Goal: Task Accomplishment & Management: Complete application form

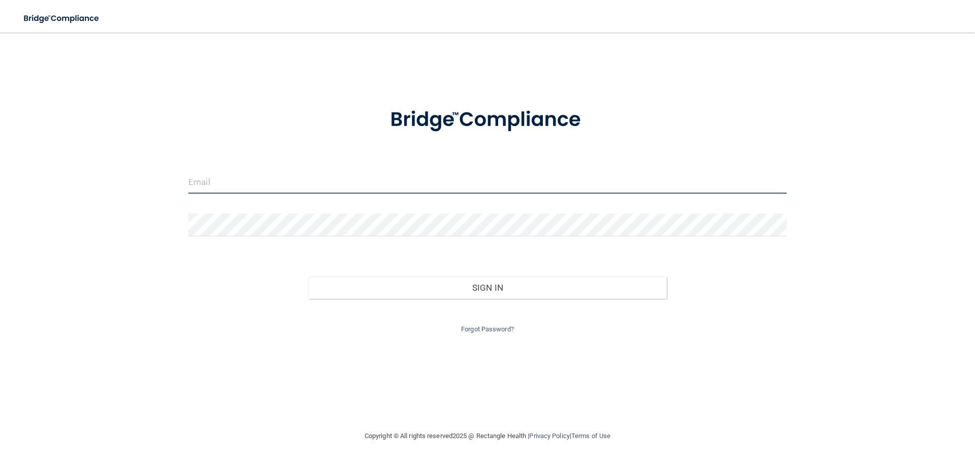
type input "[EMAIL_ADDRESS][DOMAIN_NAME]"
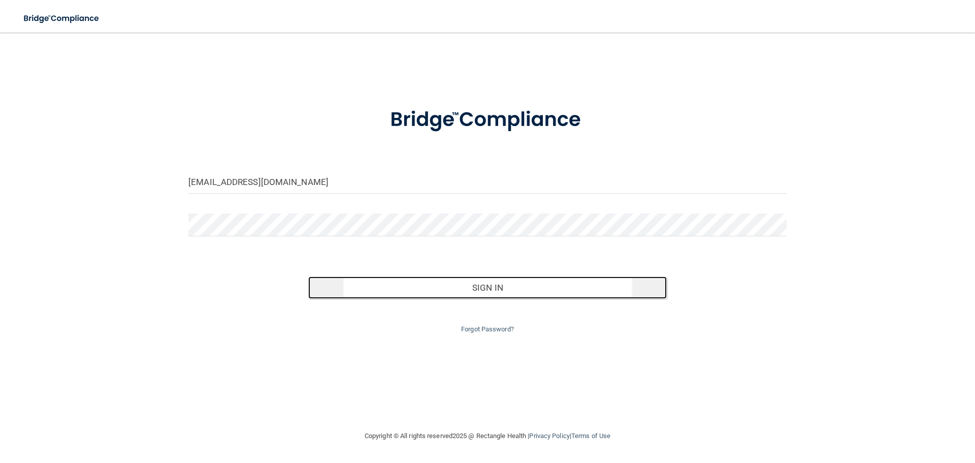
click at [476, 286] on button "Sign In" at bounding box center [487, 287] width 359 height 22
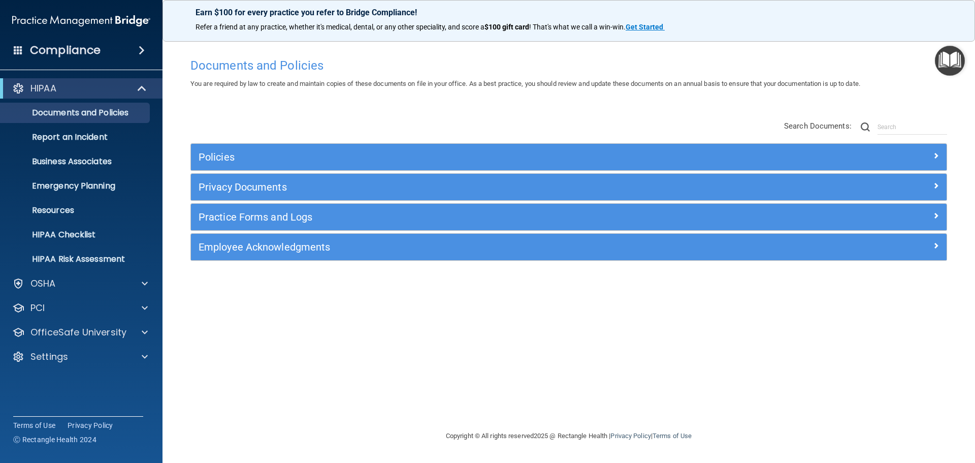
click at [945, 62] on img "Open Resource Center" at bounding box center [950, 61] width 30 height 30
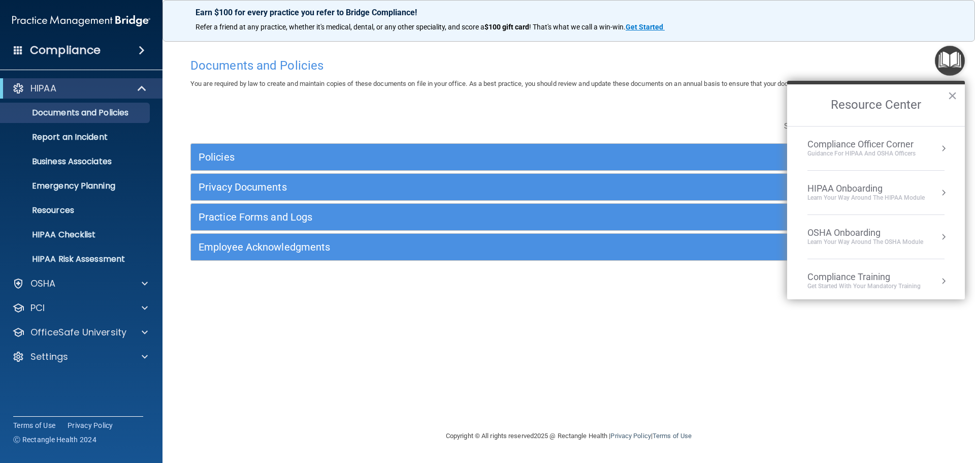
click at [855, 186] on div "HIPAA Onboarding" at bounding box center [865, 188] width 117 height 11
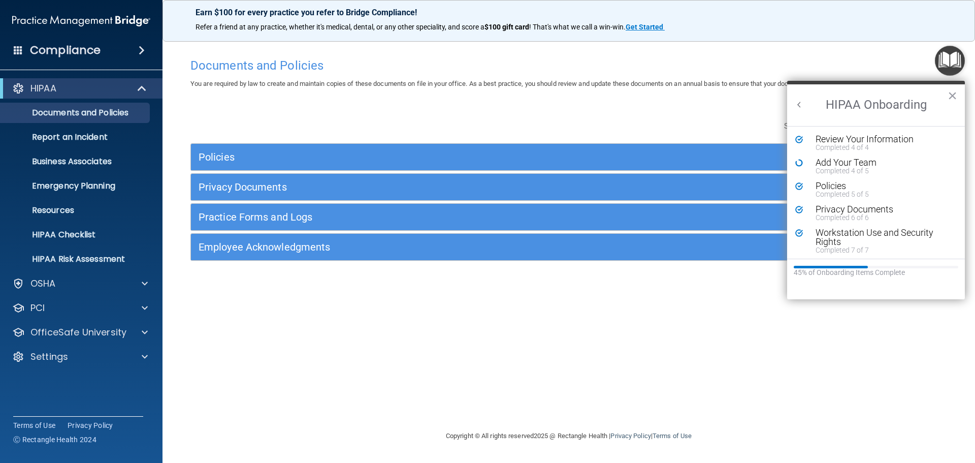
click at [838, 163] on div "Add Your Team" at bounding box center [880, 162] width 128 height 9
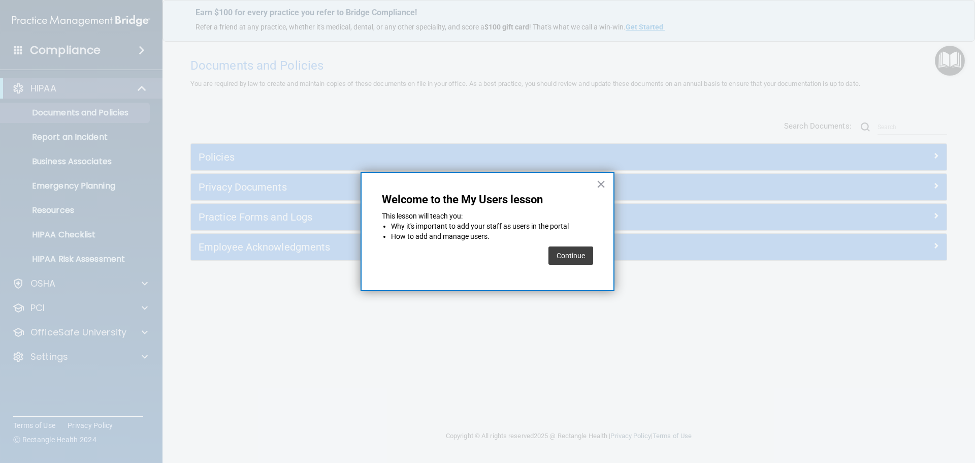
click at [563, 257] on button "Continue" at bounding box center [570, 255] width 45 height 18
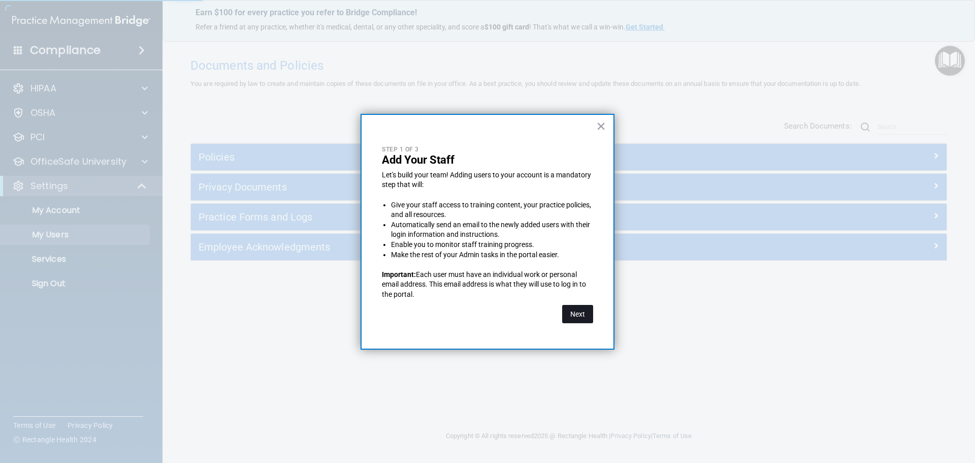
click at [574, 314] on button "Next" at bounding box center [577, 314] width 31 height 18
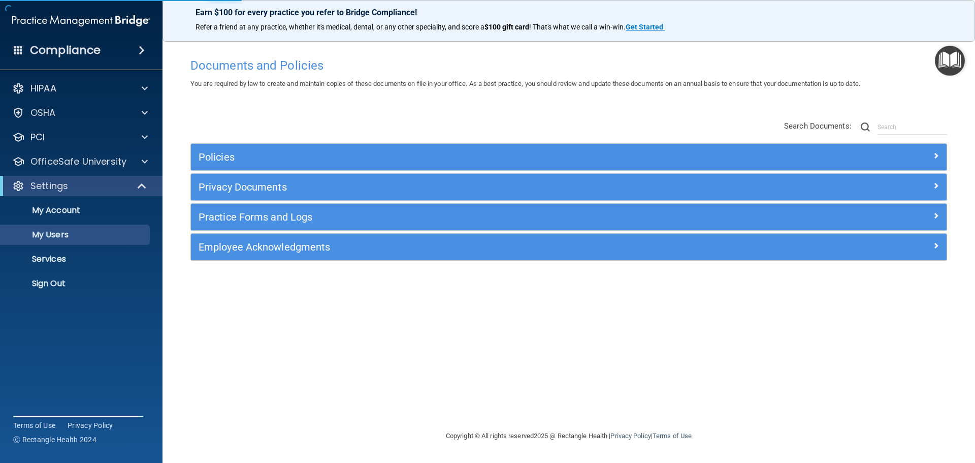
select select "20"
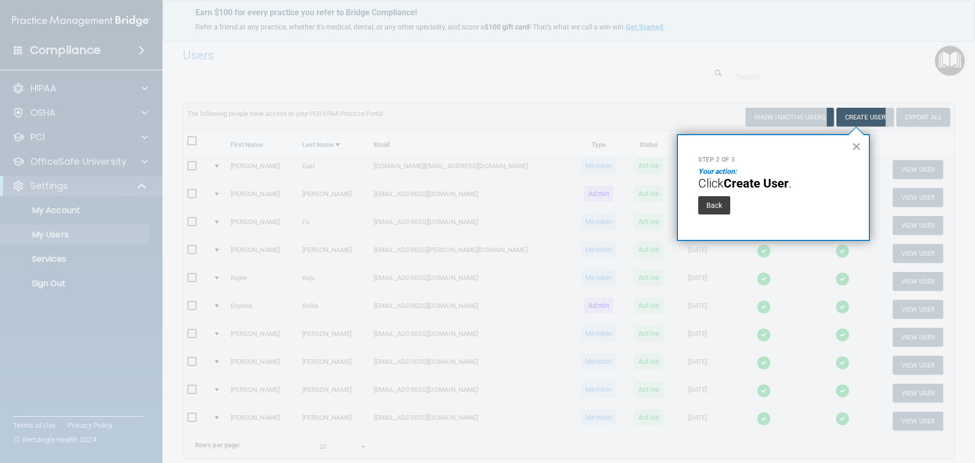
click at [857, 145] on button "×" at bounding box center [857, 146] width 10 height 16
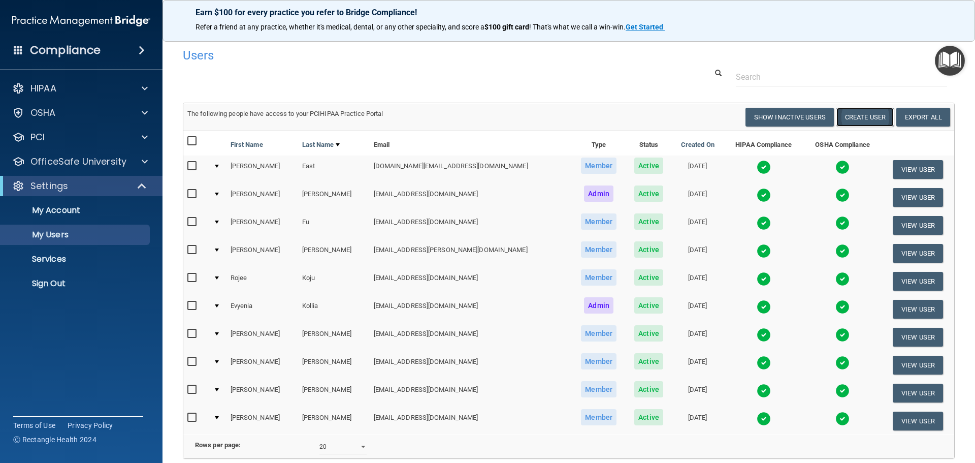
click at [861, 120] on button "Create User" at bounding box center [864, 117] width 57 height 19
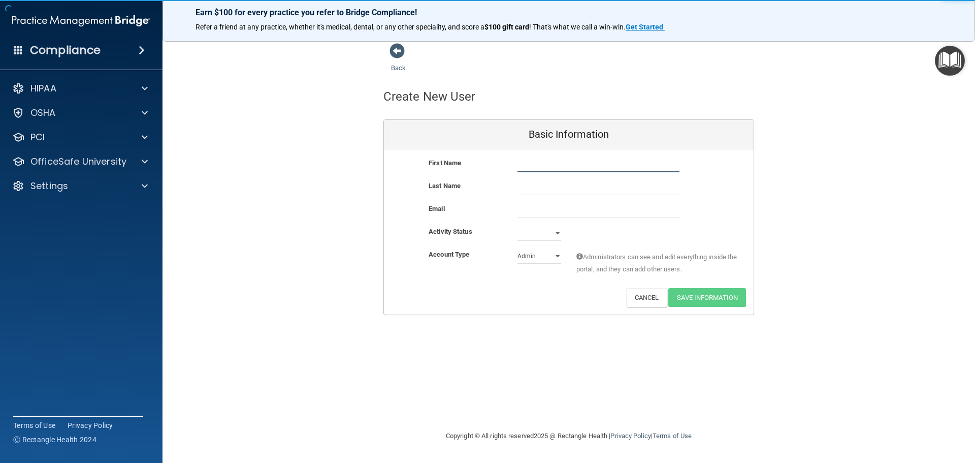
click at [563, 167] on input "text" at bounding box center [598, 164] width 162 height 15
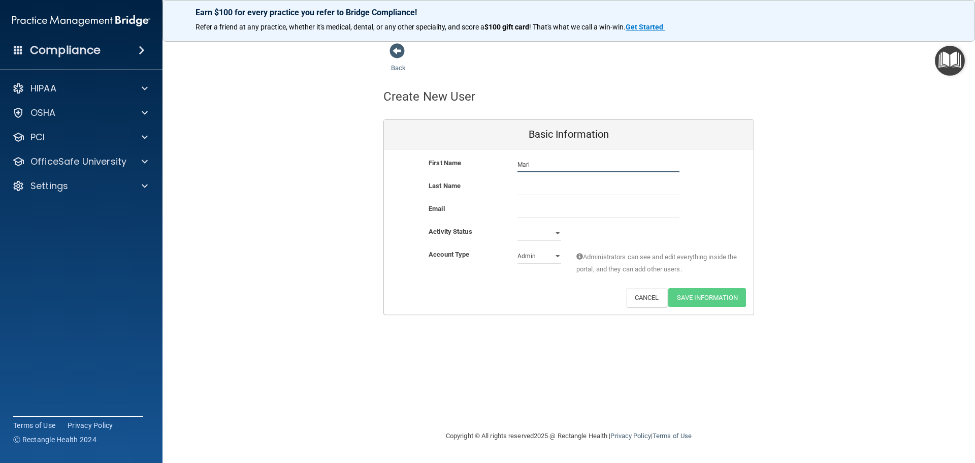
type input "Mari"
type input "[PERSON_NAME]"
click at [530, 214] on input "email" at bounding box center [598, 210] width 162 height 15
paste input "[EMAIL_ADDRESS][DOMAIN_NAME]"
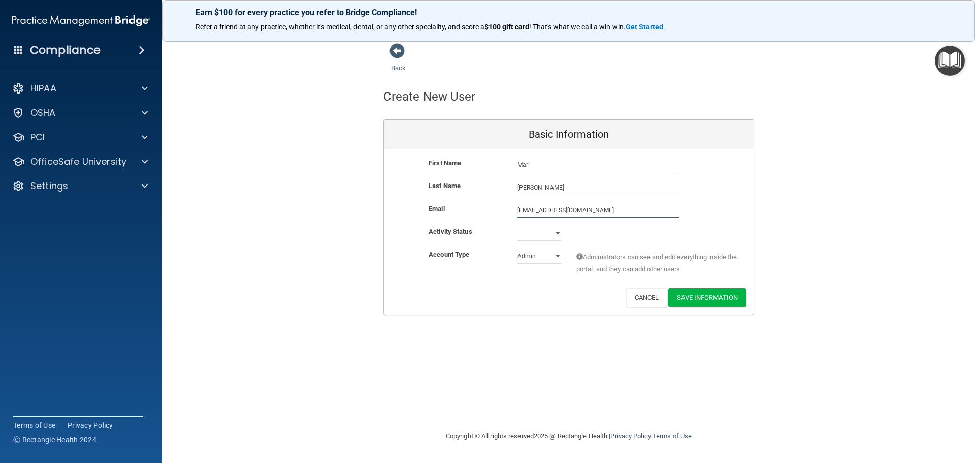
type input "[EMAIL_ADDRESS][DOMAIN_NAME]"
click at [558, 233] on select "Active Inactive" at bounding box center [539, 235] width 44 height 15
select select "active"
click at [517, 225] on select "Active Inactive" at bounding box center [539, 232] width 44 height 15
click at [548, 255] on select "Admin Member" at bounding box center [539, 255] width 44 height 15
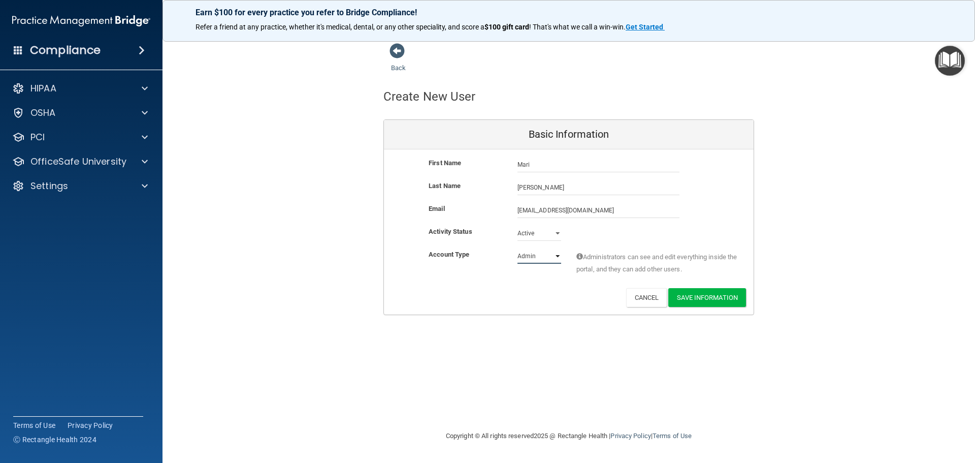
select select "practice_member"
click at [517, 248] on select "Admin Member" at bounding box center [539, 255] width 44 height 15
click at [705, 294] on button "Save Information" at bounding box center [707, 297] width 78 height 19
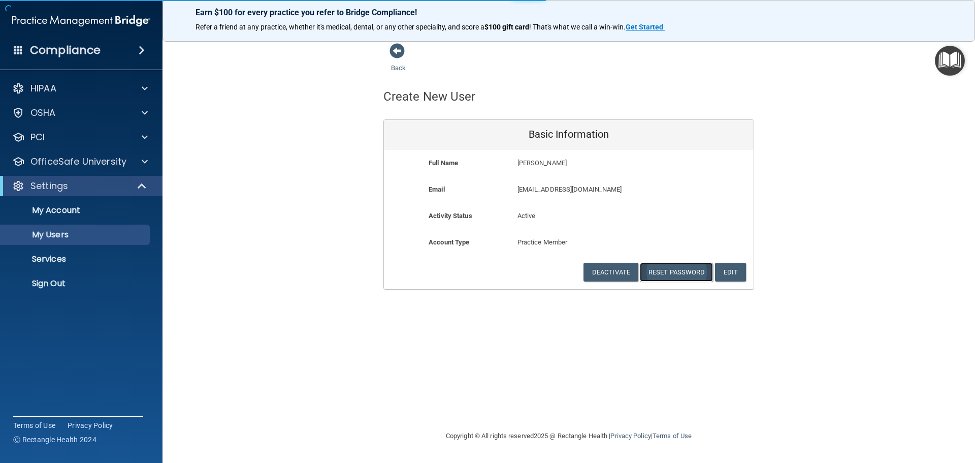
click at [681, 275] on button "Reset Password" at bounding box center [676, 272] width 73 height 19
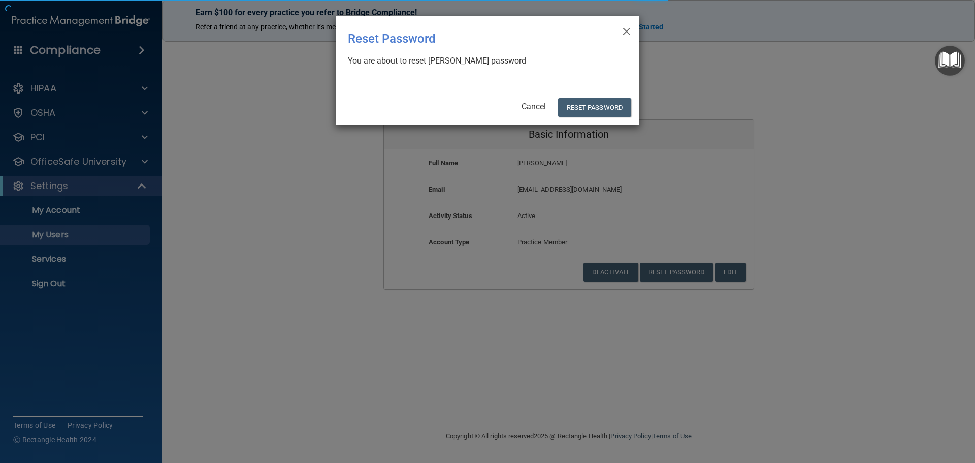
select select "20"
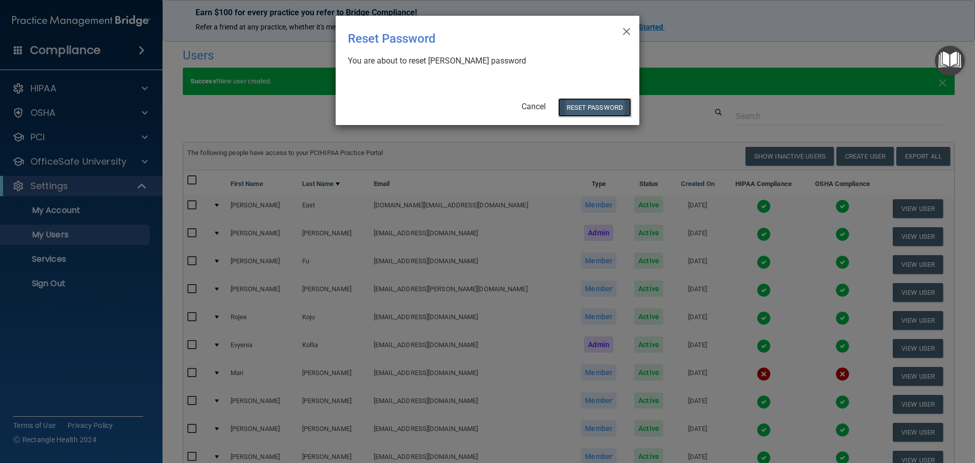
click at [599, 110] on button "Reset Password" at bounding box center [594, 107] width 73 height 19
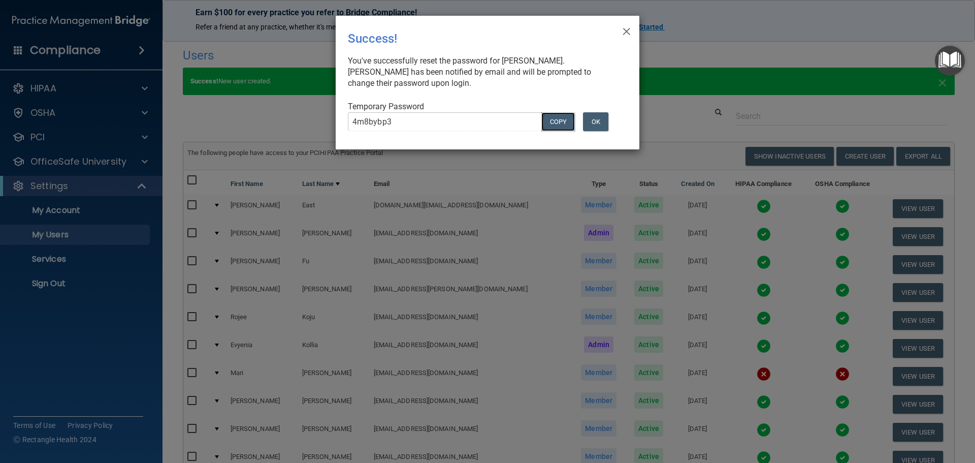
click at [560, 122] on button "COPY" at bounding box center [558, 121] width 34 height 19
click at [598, 123] on button "OK" at bounding box center [595, 121] width 25 height 19
